Goal: Information Seeking & Learning: Learn about a topic

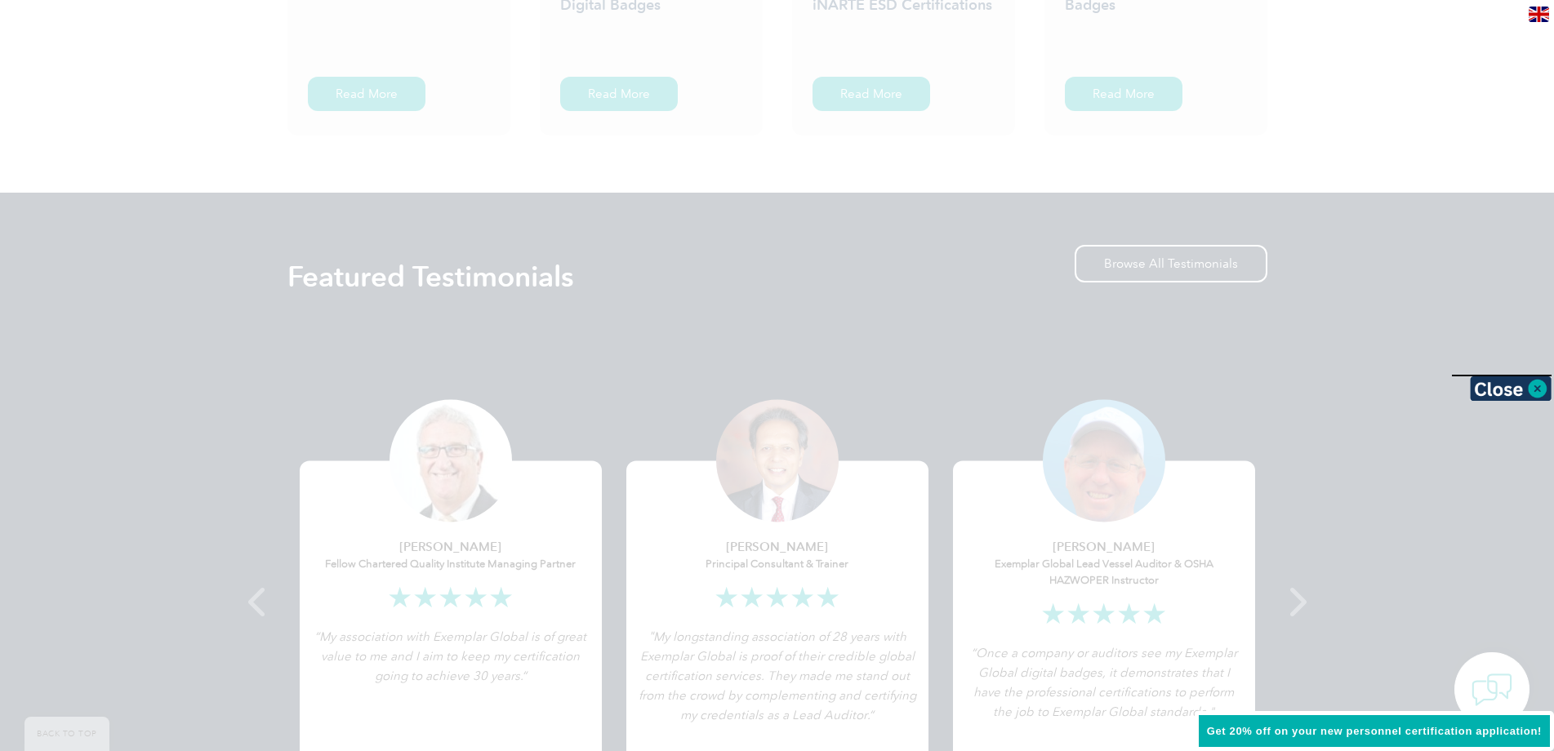
scroll to position [2940, 0]
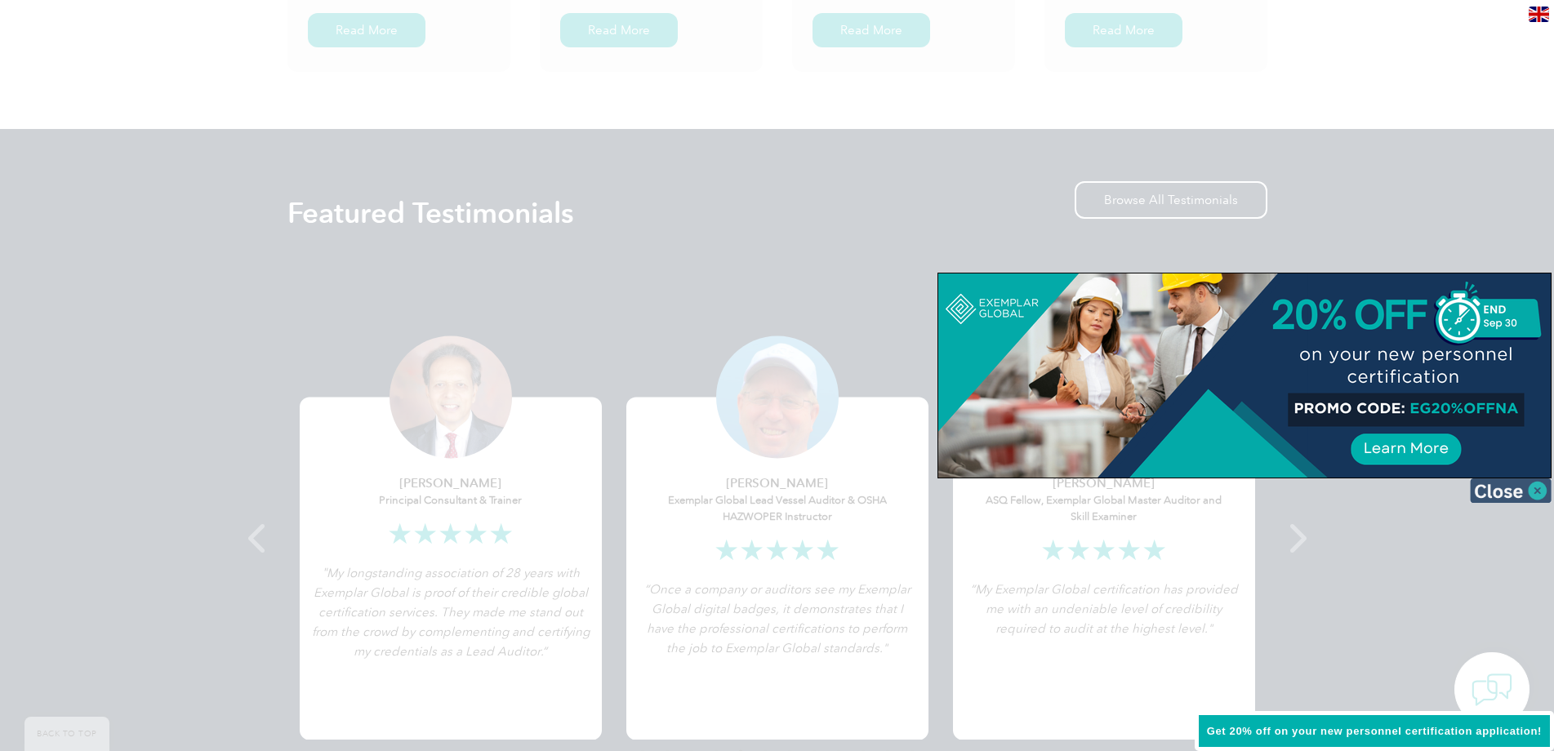
click at [1529, 492] on img at bounding box center [1511, 491] width 82 height 25
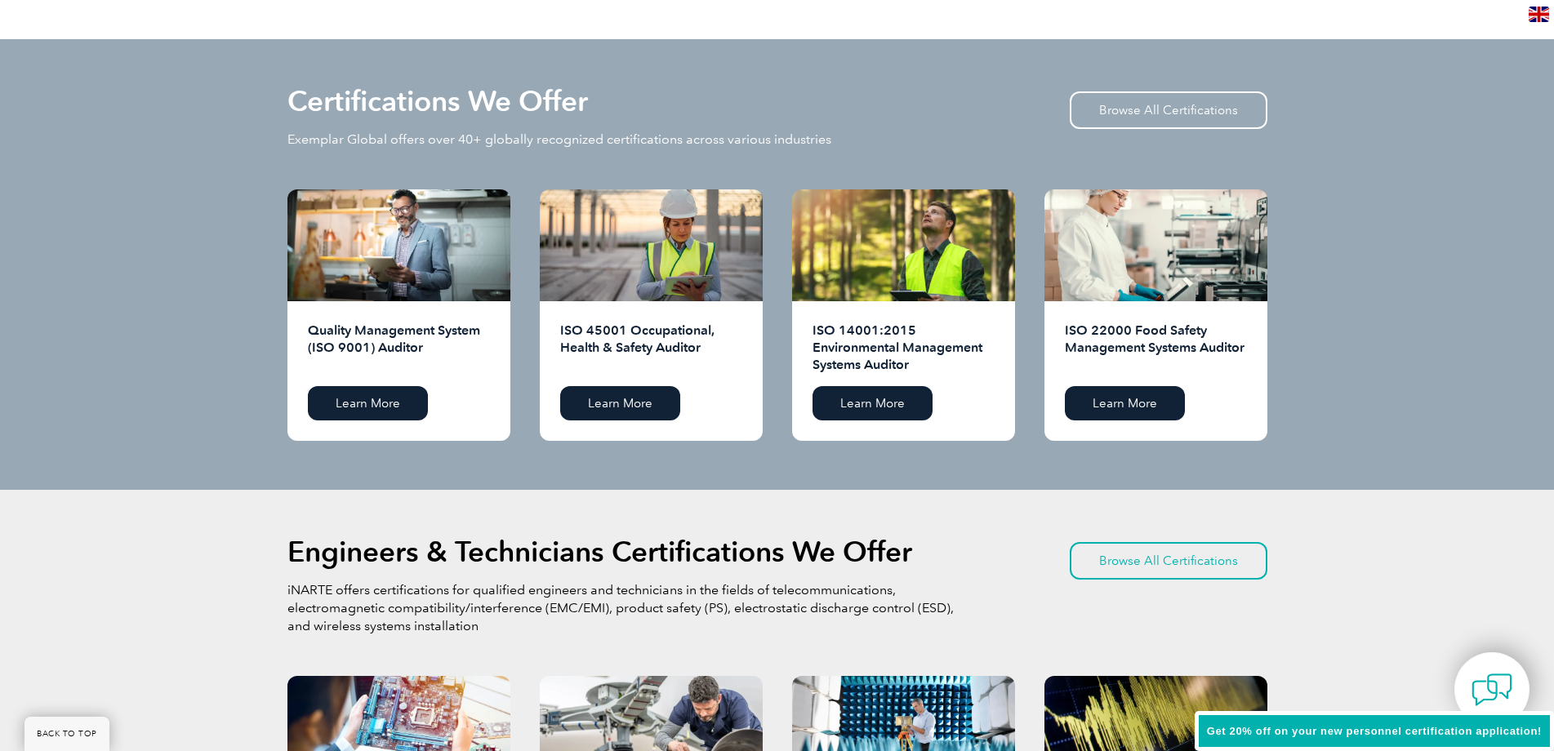
scroll to position [1437, 0]
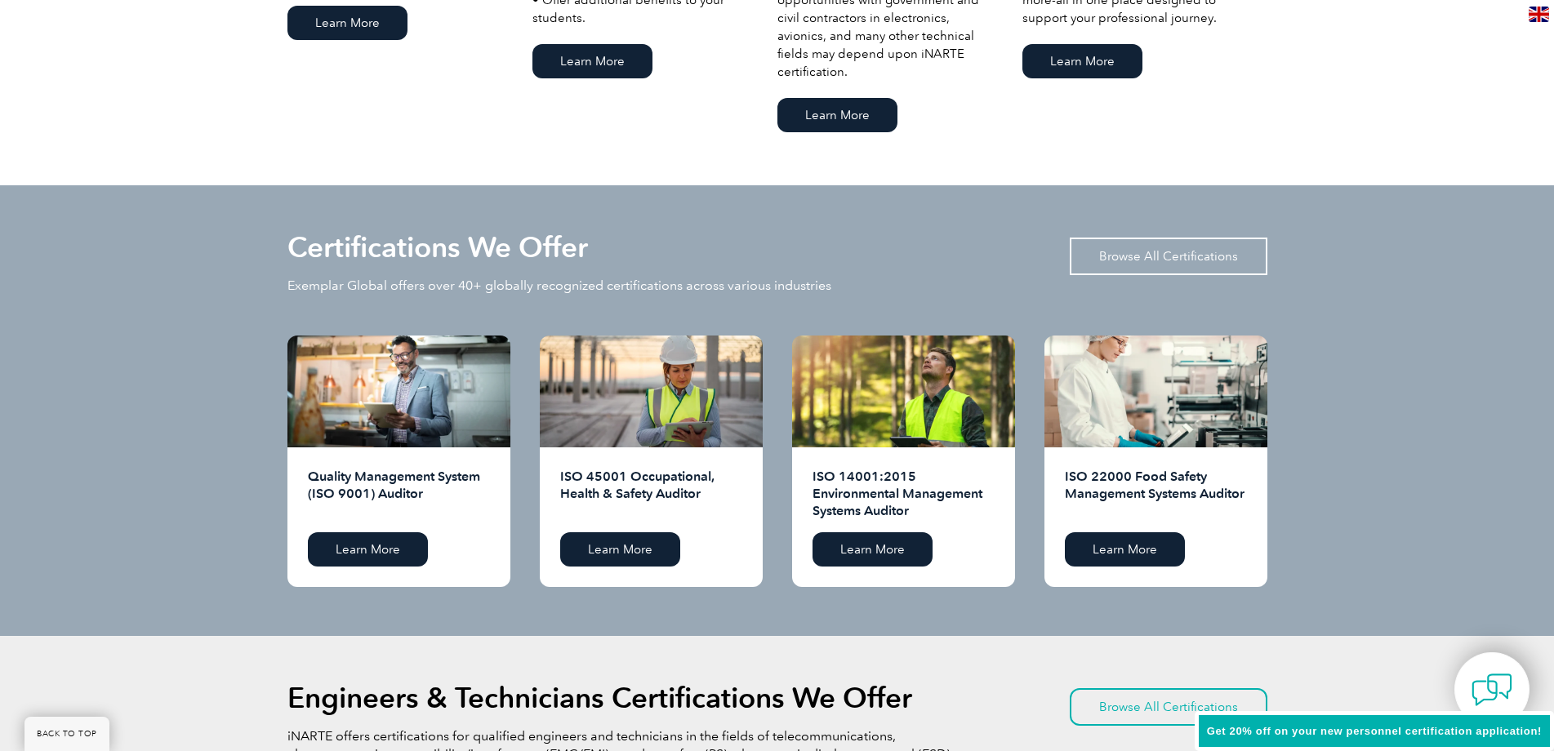
click at [1108, 247] on link "Browse All Certifications" at bounding box center [1169, 257] width 198 height 38
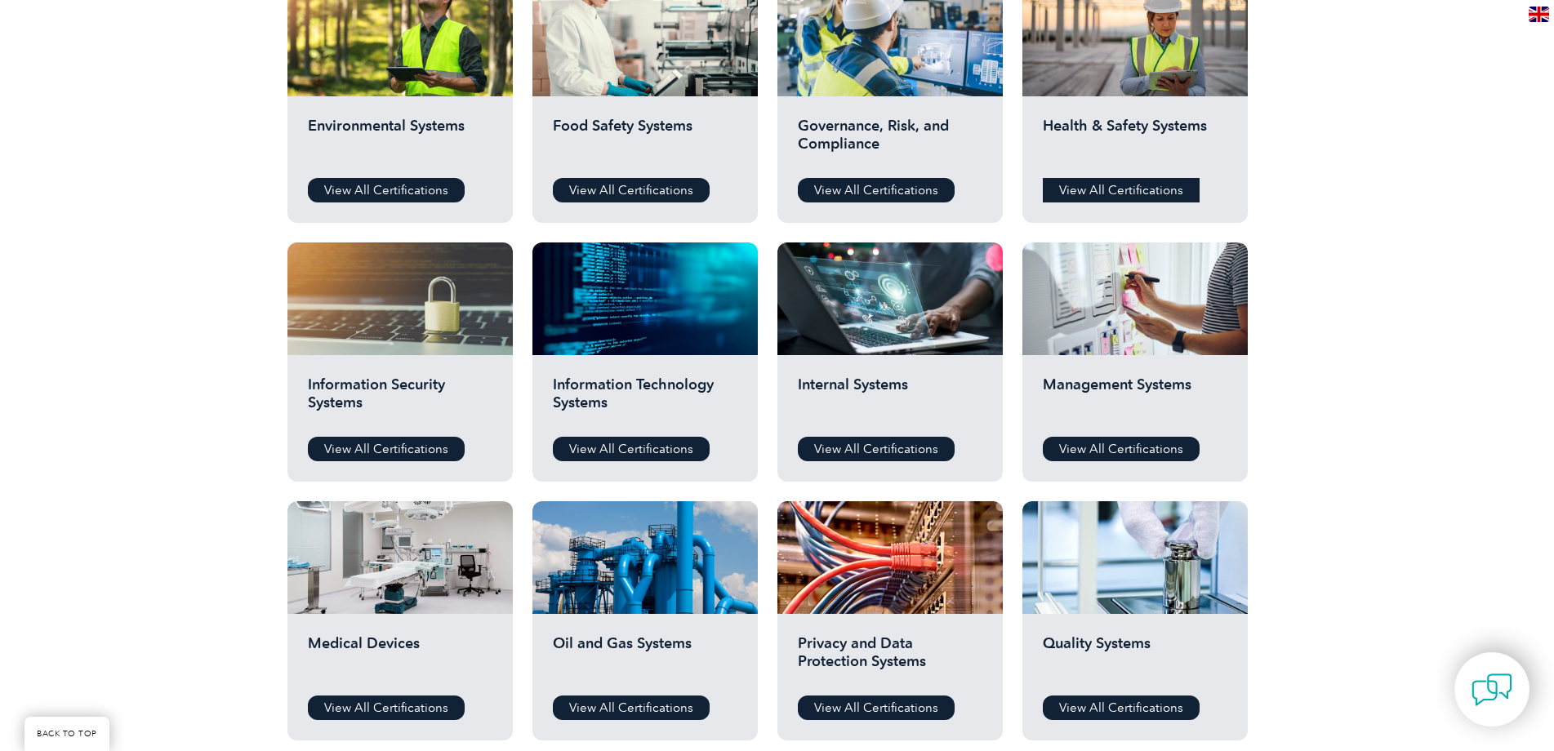
scroll to position [653, 0]
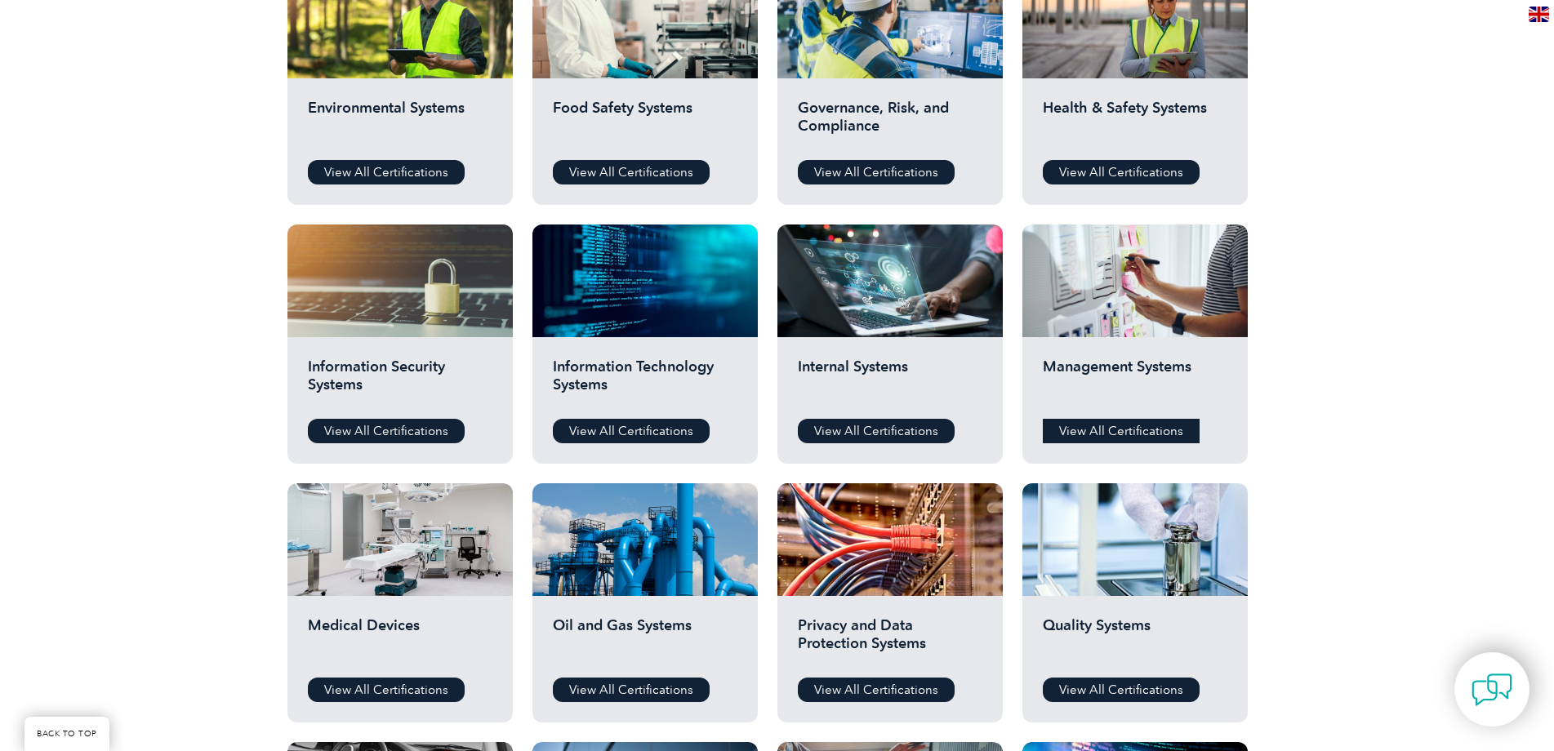
click at [1114, 428] on link "View All Certifications" at bounding box center [1121, 431] width 157 height 25
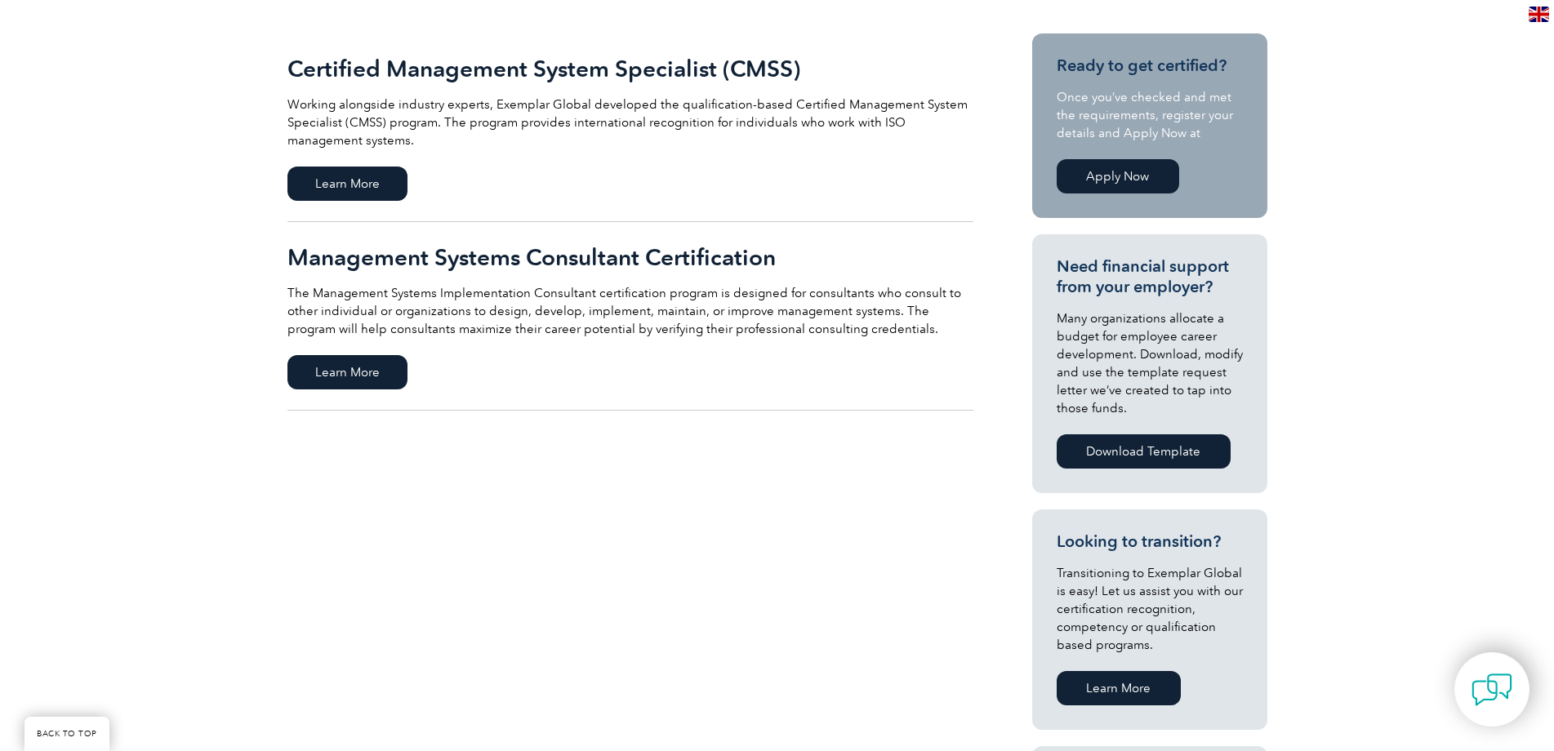
scroll to position [327, 0]
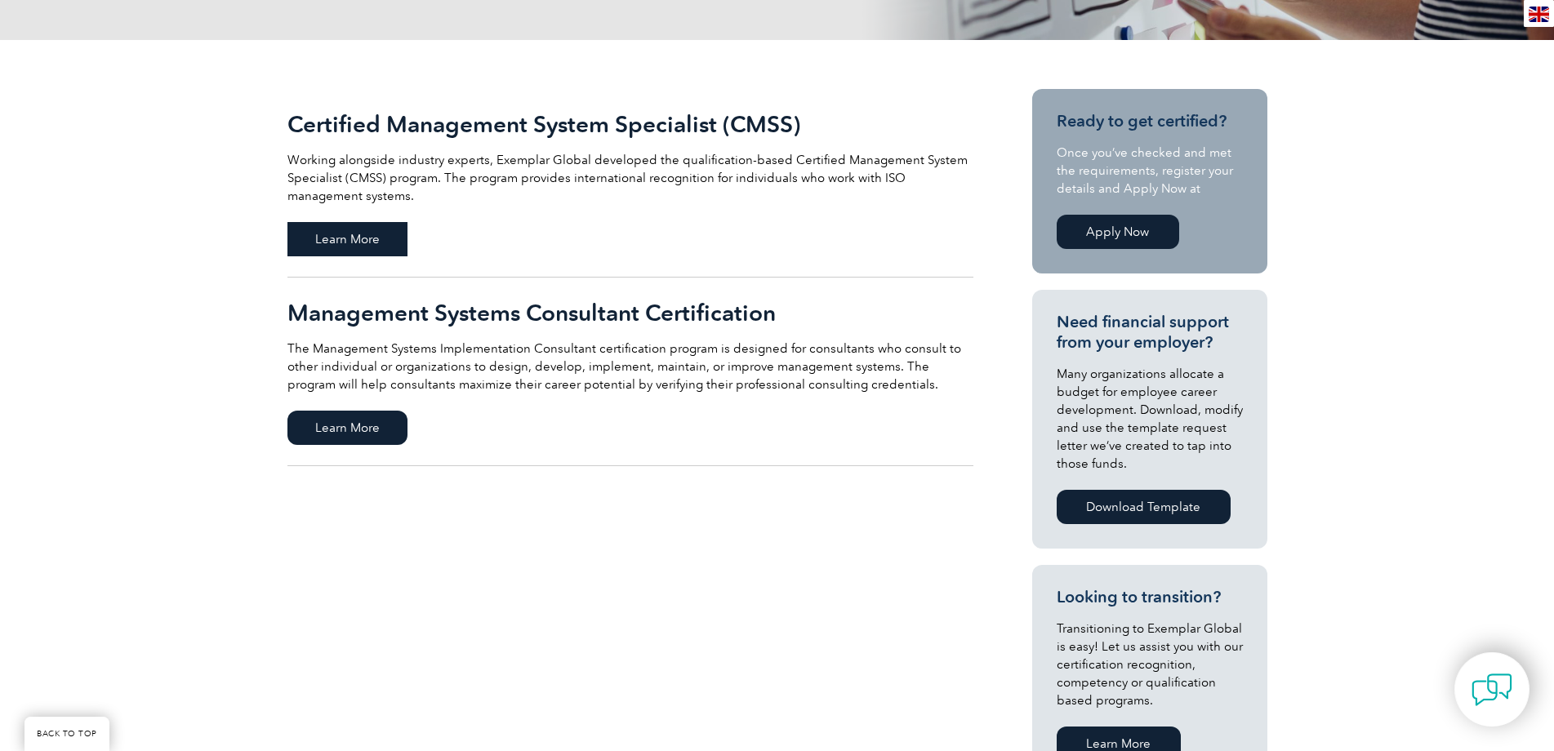
click at [336, 238] on span "Learn More" at bounding box center [347, 239] width 120 height 34
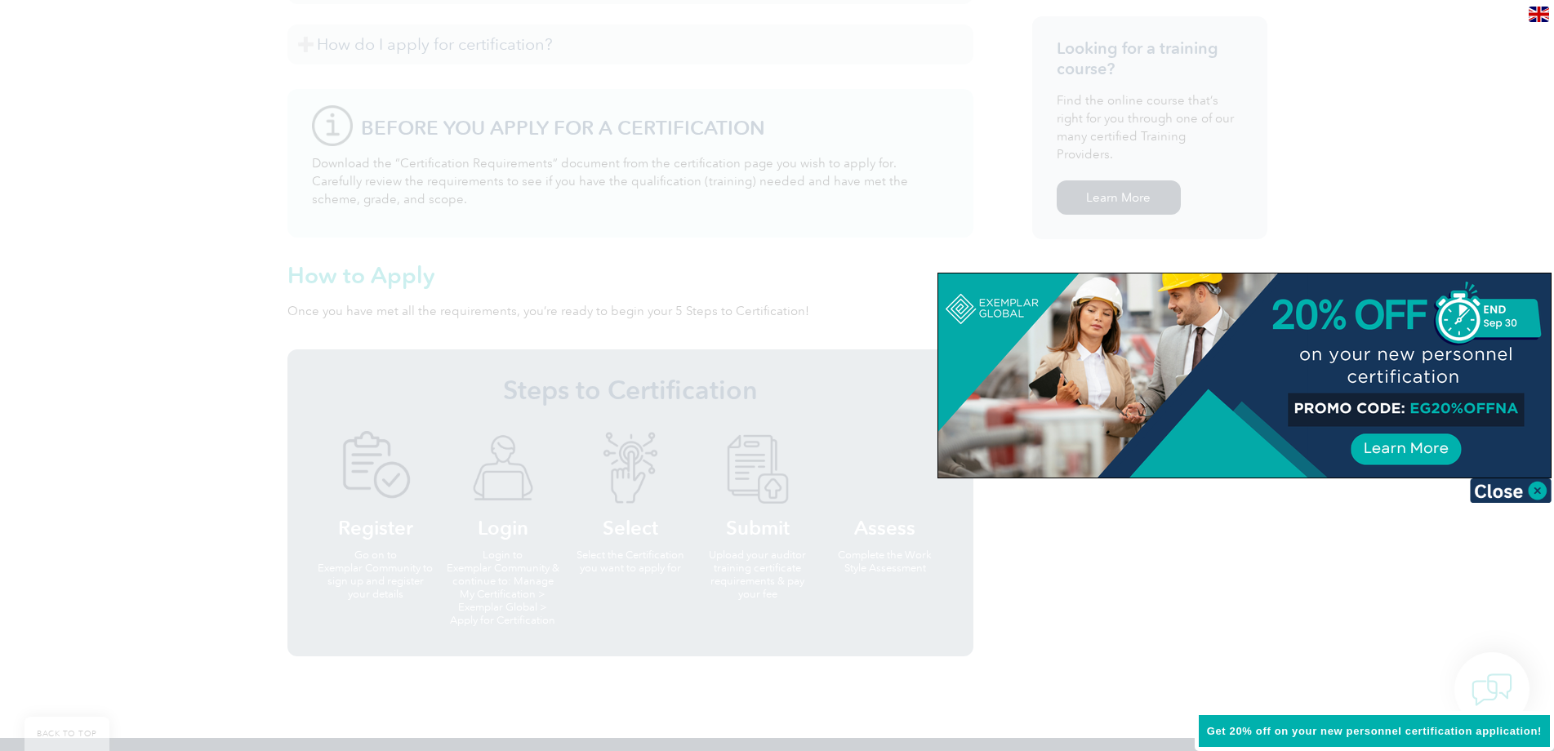
scroll to position [1094, 0]
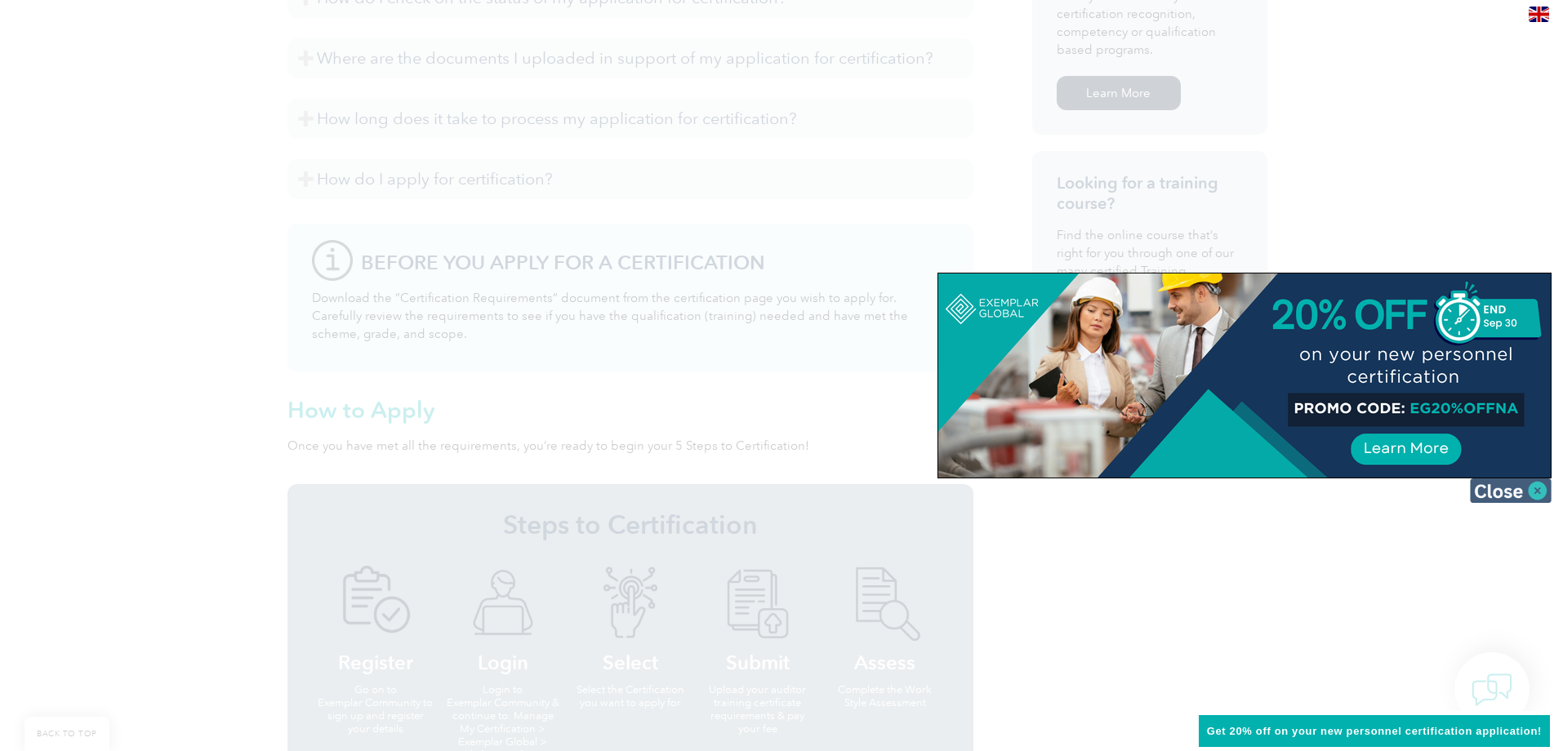
click at [1513, 490] on img at bounding box center [1511, 491] width 82 height 25
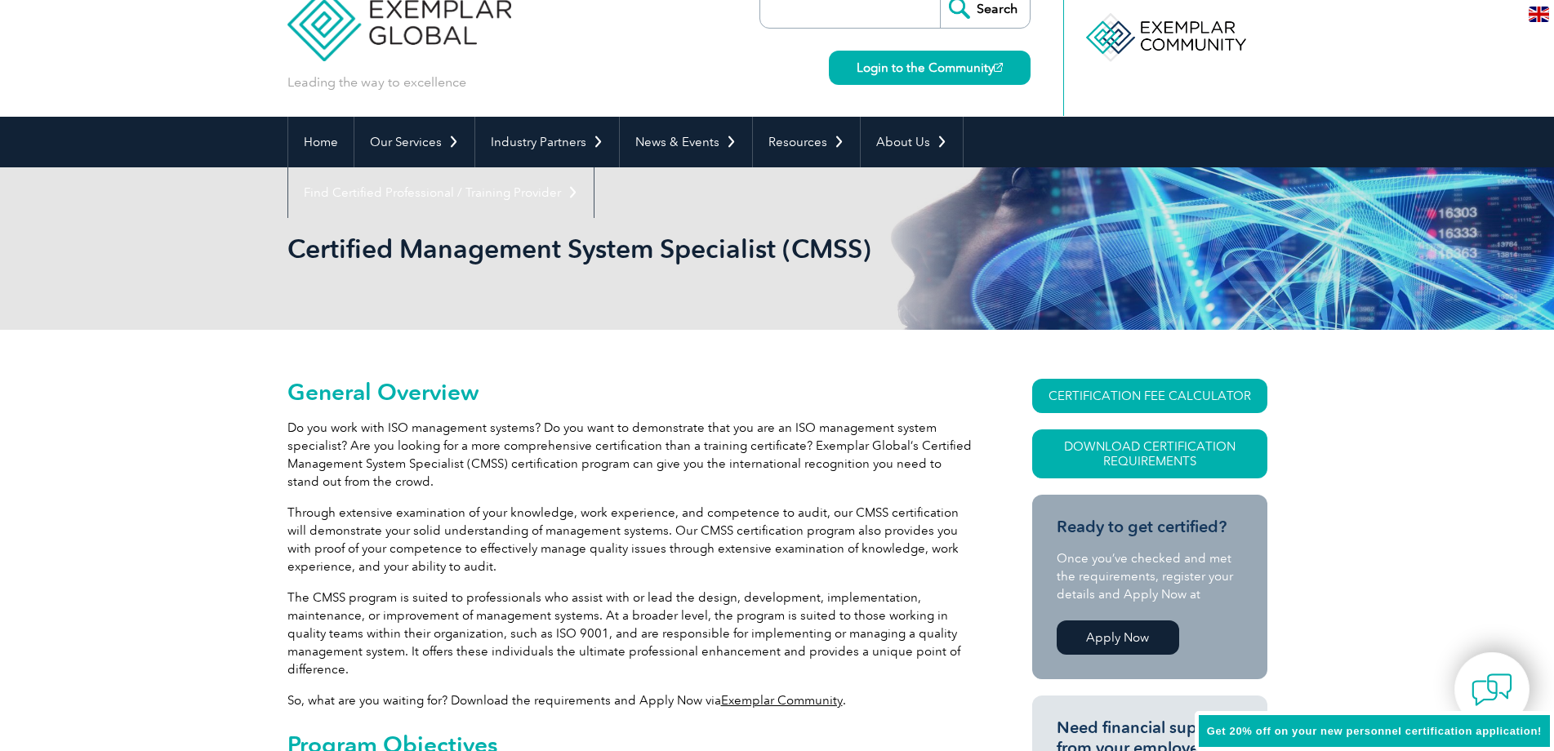
scroll to position [0, 0]
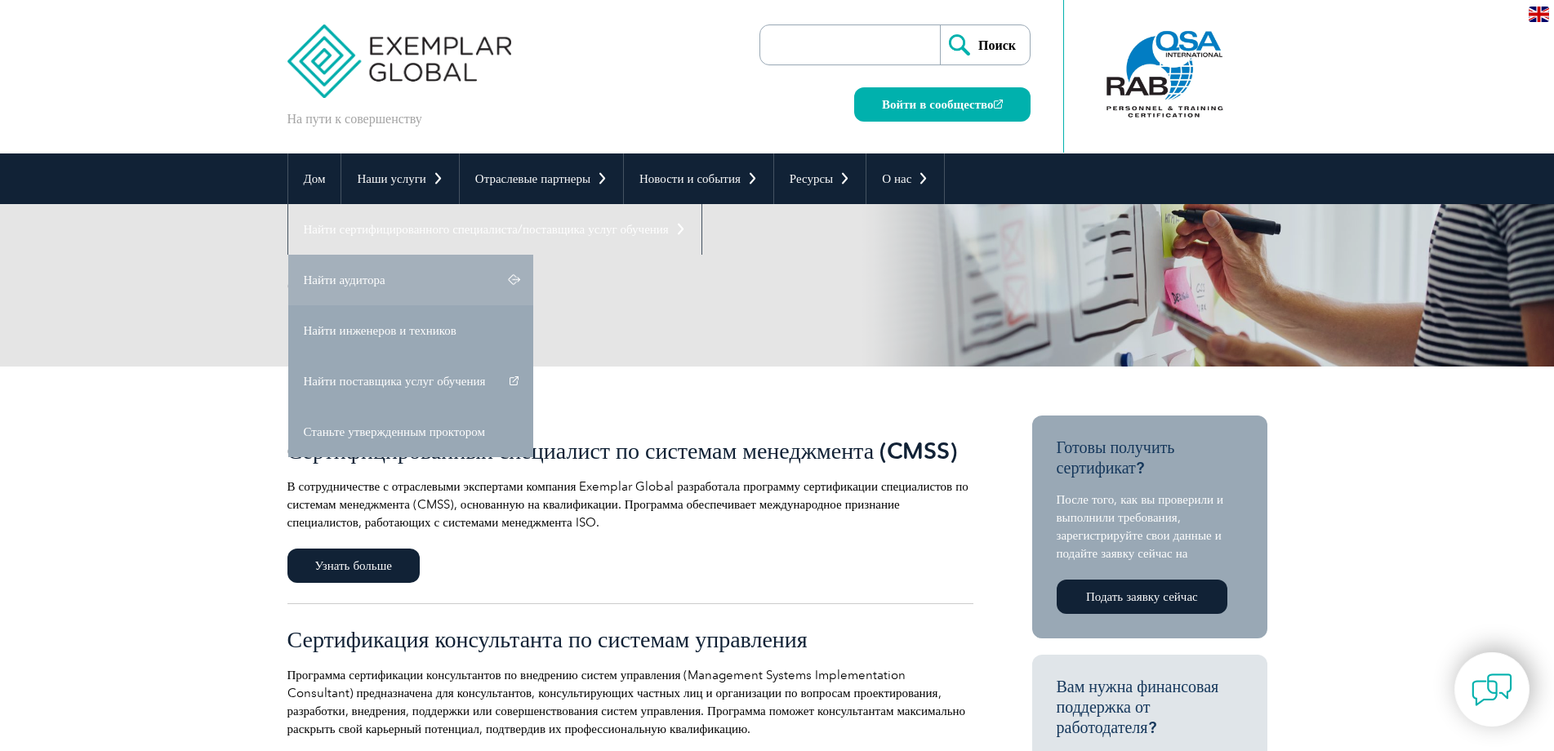
click at [365, 279] on font "Найти аудитора" at bounding box center [345, 280] width 82 height 15
